Goal: Information Seeking & Learning: Learn about a topic

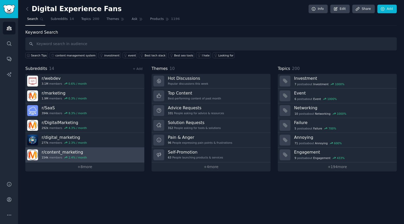
click at [53, 154] on h3 "r/ content_marketing" at bounding box center [64, 151] width 45 height 5
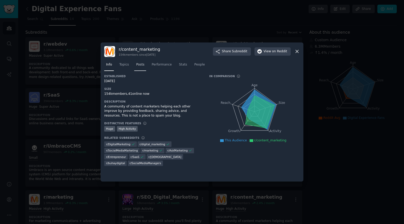
click at [139, 64] on span "Posts" at bounding box center [140, 64] width 8 height 5
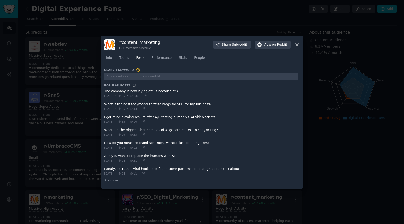
click at [298, 44] on icon at bounding box center [297, 44] width 3 height 3
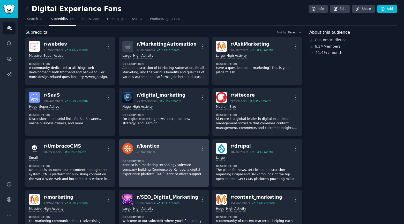
click at [162, 165] on p "Kentico is a marketing technology software company building Xperience by Kentic…" at bounding box center [163, 170] width 83 height 14
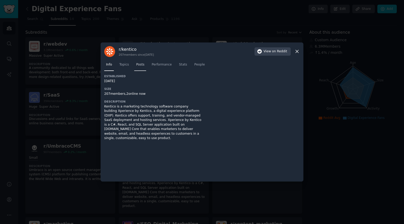
click at [140, 64] on span "Posts" at bounding box center [140, 64] width 8 height 5
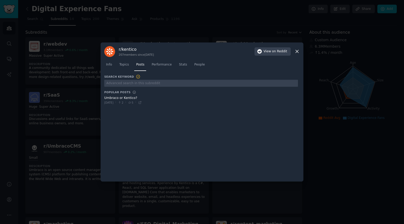
click at [296, 52] on icon at bounding box center [297, 51] width 5 height 5
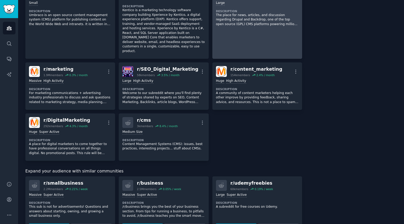
scroll to position [155, 0]
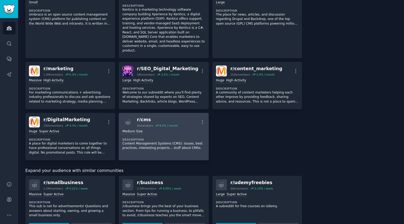
click at [146, 117] on div "r/ cms" at bounding box center [157, 120] width 41 height 6
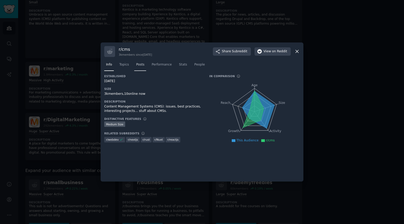
click at [139, 64] on span "Posts" at bounding box center [140, 64] width 8 height 5
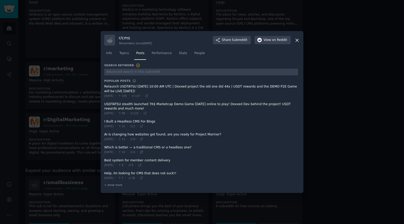
click at [143, 152] on icon at bounding box center [142, 152] width 4 height 4
click at [117, 185] on span "+ show more" at bounding box center [113, 185] width 18 height 4
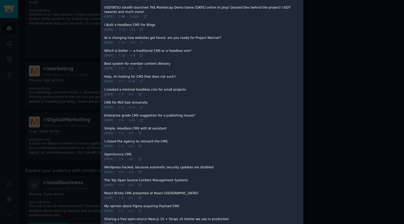
scroll to position [78, 0]
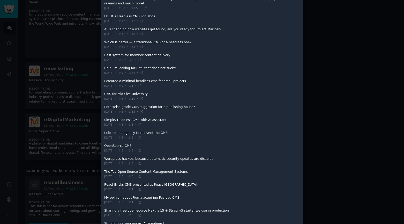
drag, startPoint x: 136, startPoint y: 107, endPoint x: 126, endPoint y: 107, distance: 9.3
click at [126, 107] on span at bounding box center [201, 109] width 194 height 13
drag, startPoint x: 122, startPoint y: 107, endPoint x: 119, endPoint y: 106, distance: 3.0
click at [119, 106] on span at bounding box center [201, 109] width 194 height 13
click at [143, 112] on icon at bounding box center [142, 112] width 4 height 4
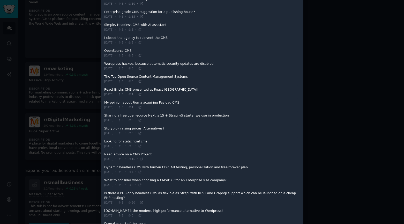
scroll to position [181, 0]
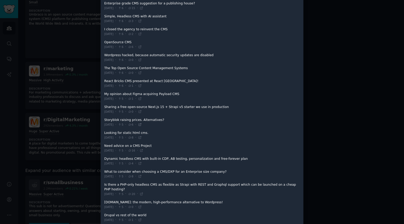
click at [142, 123] on icon at bounding box center [140, 125] width 4 height 4
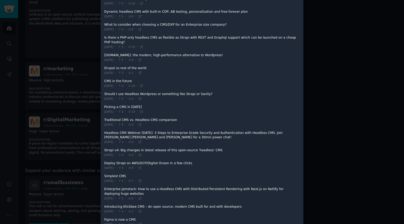
scroll to position [337, 0]
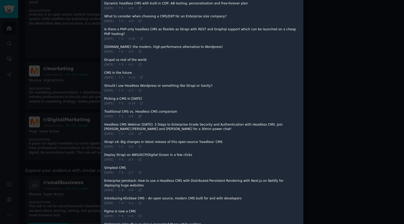
click at [142, 114] on icon at bounding box center [140, 116] width 4 height 4
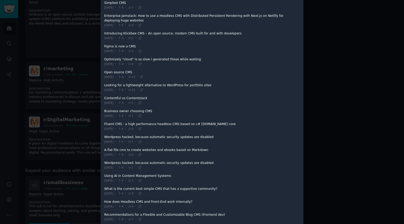
scroll to position [504, 0]
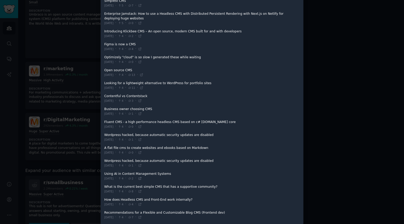
click at [142, 177] on icon at bounding box center [140, 179] width 4 height 4
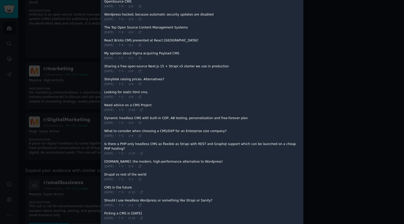
scroll to position [219, 0]
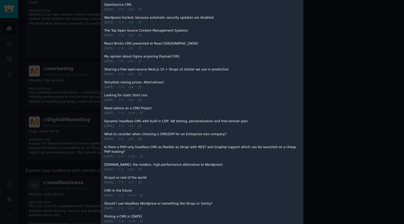
click at [142, 139] on icon at bounding box center [140, 139] width 4 height 4
